Goal: Consume media (video, audio)

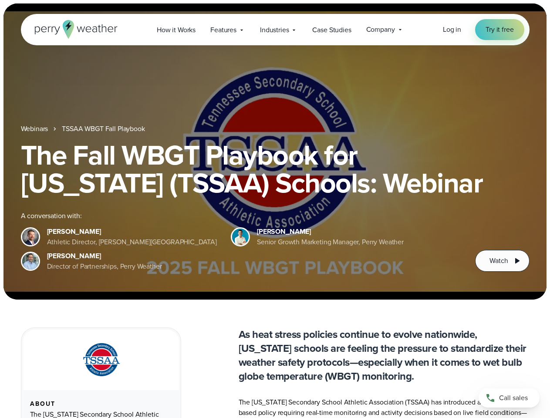
click at [275, 209] on div "The Fall WBGT Playbook for [US_STATE] (TSSAA) Schools: Webinar A conversation w…" at bounding box center [275, 206] width 509 height 131
click at [275, 30] on span "Industries" at bounding box center [274, 30] width 29 height 10
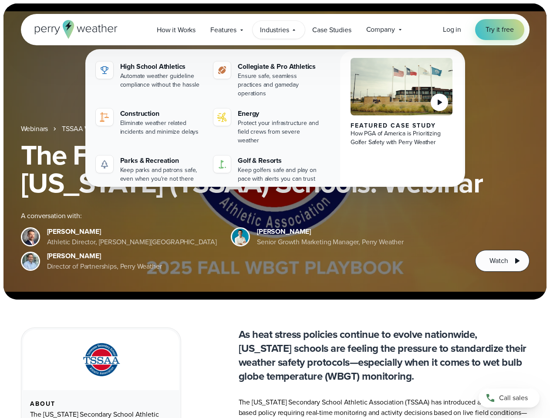
click at [275, 152] on h1 "The Fall WBGT Playbook for [US_STATE] (TSSAA) Schools: Webinar" at bounding box center [275, 169] width 509 height 56
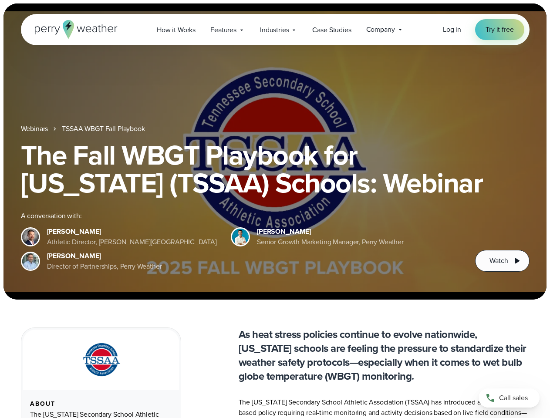
click at [104, 129] on link "TSSAA WBGT Fall Playbook" at bounding box center [103, 129] width 83 height 10
click at [502, 261] on span "Watch" at bounding box center [499, 261] width 18 height 10
